Goal: Task Accomplishment & Management: Complete application form

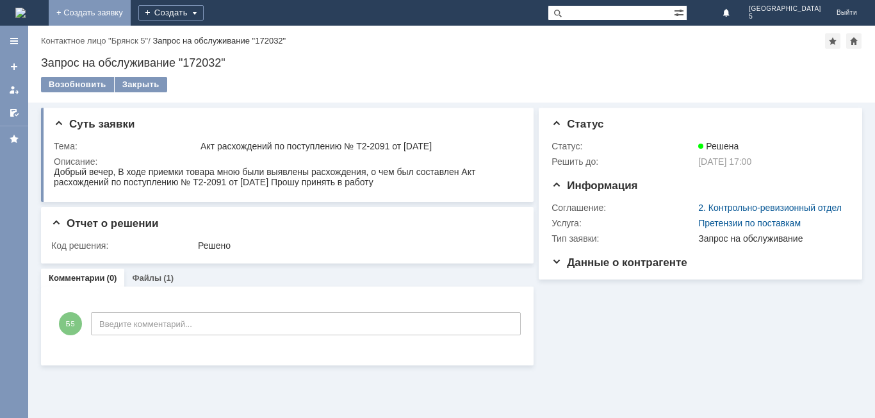
click at [131, 14] on link "+ Создать заявку" at bounding box center [90, 13] width 82 height 26
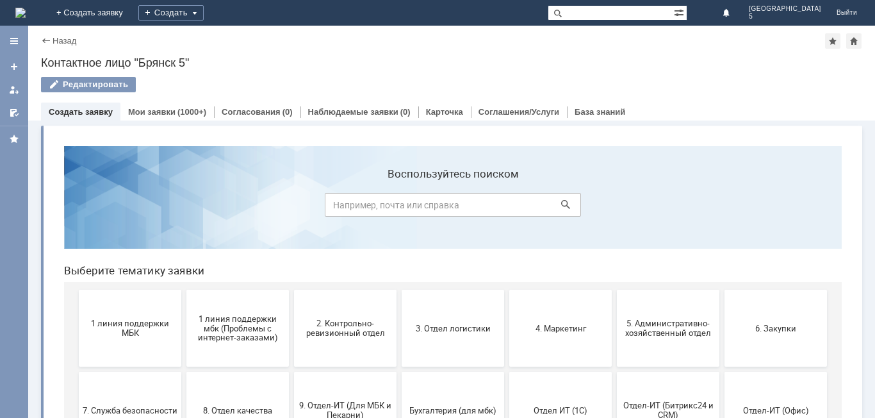
click at [152, 316] on button "1 линия поддержки МБК" at bounding box center [130, 328] width 102 height 77
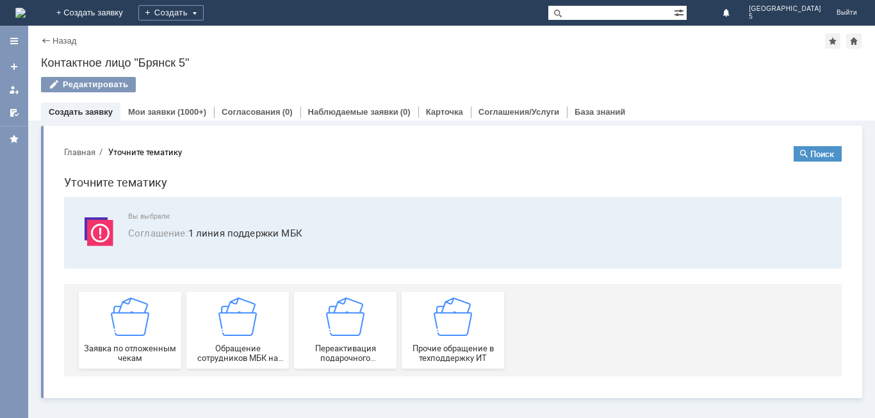
click at [152, 316] on div "Заявка по отложенным чекам" at bounding box center [130, 329] width 95 height 65
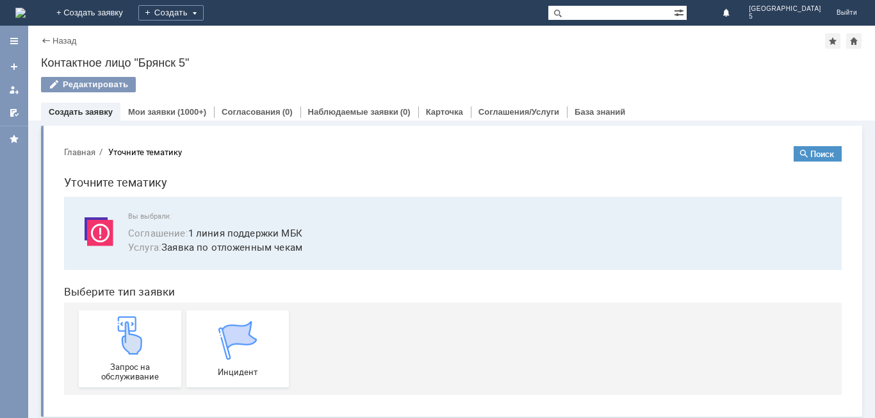
click at [152, 316] on div "Запрос на обслуживание" at bounding box center [130, 348] width 95 height 65
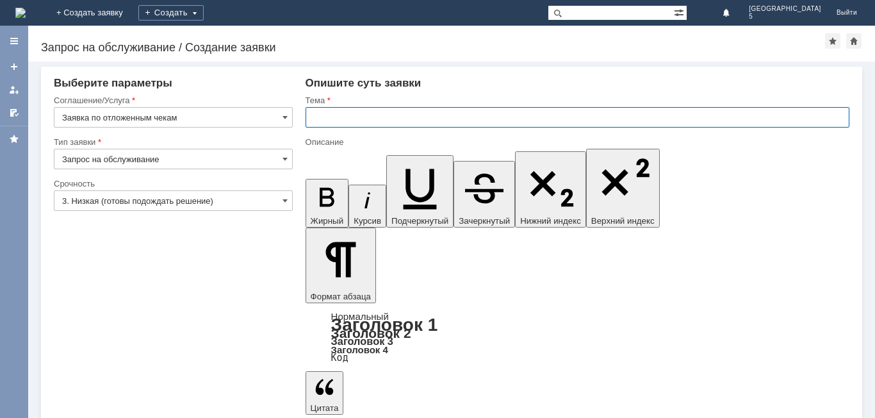
click at [366, 120] on input "text" at bounding box center [578, 117] width 544 height 20
type input "отложенные чеки [DATE]"
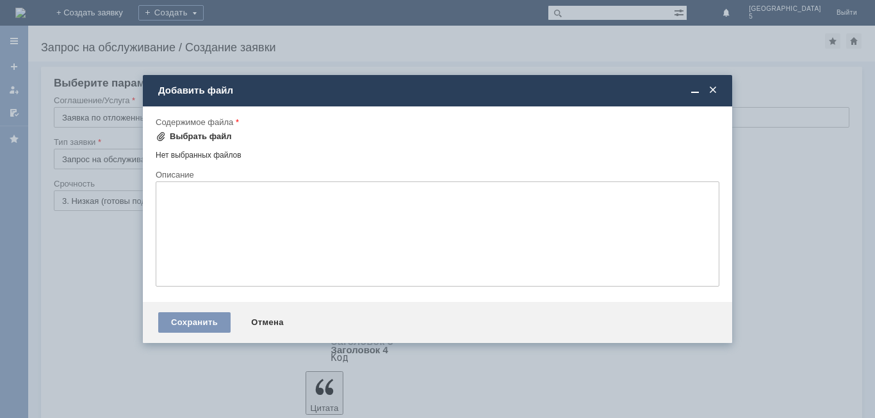
click at [157, 136] on span at bounding box center [161, 136] width 10 height 10
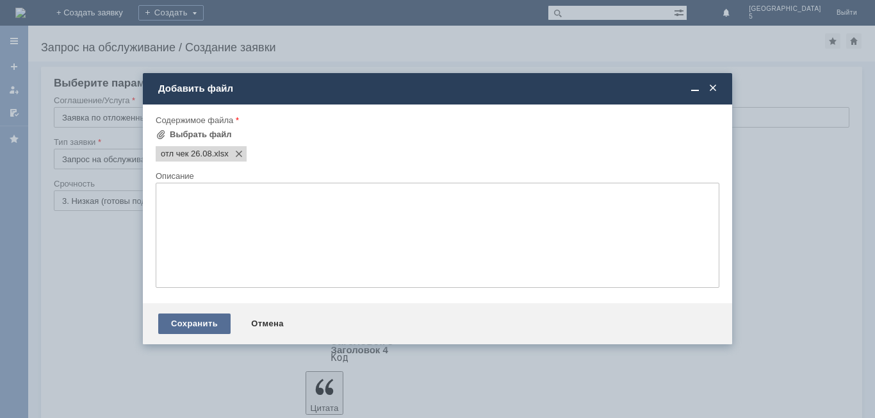
click at [208, 326] on div "Сохранить" at bounding box center [194, 323] width 72 height 20
